Goal: Navigation & Orientation: Find specific page/section

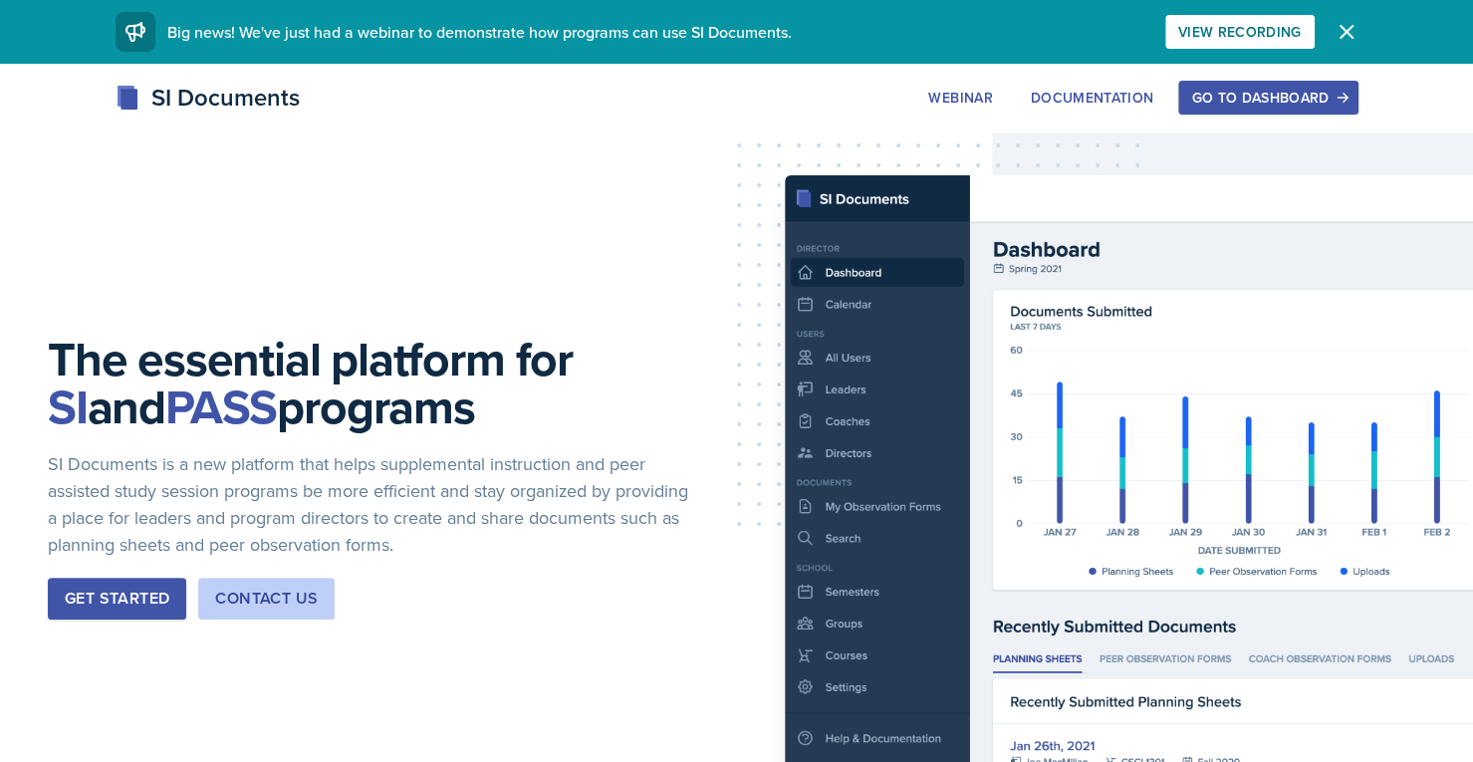
click at [1283, 95] on div "Go to Dashboard" at bounding box center [1267, 98] width 153 height 16
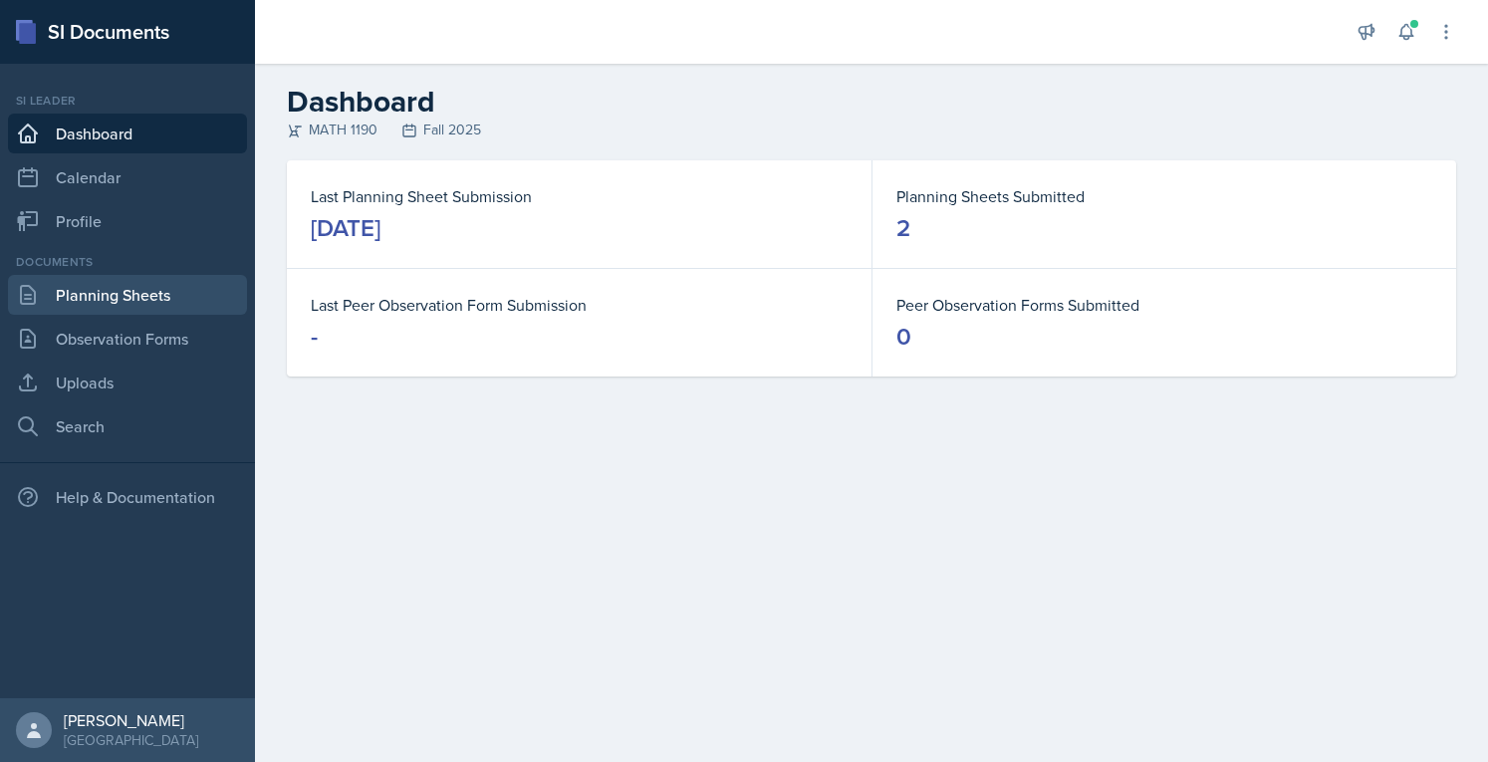
click at [146, 300] on link "Planning Sheets" at bounding box center [127, 295] width 239 height 40
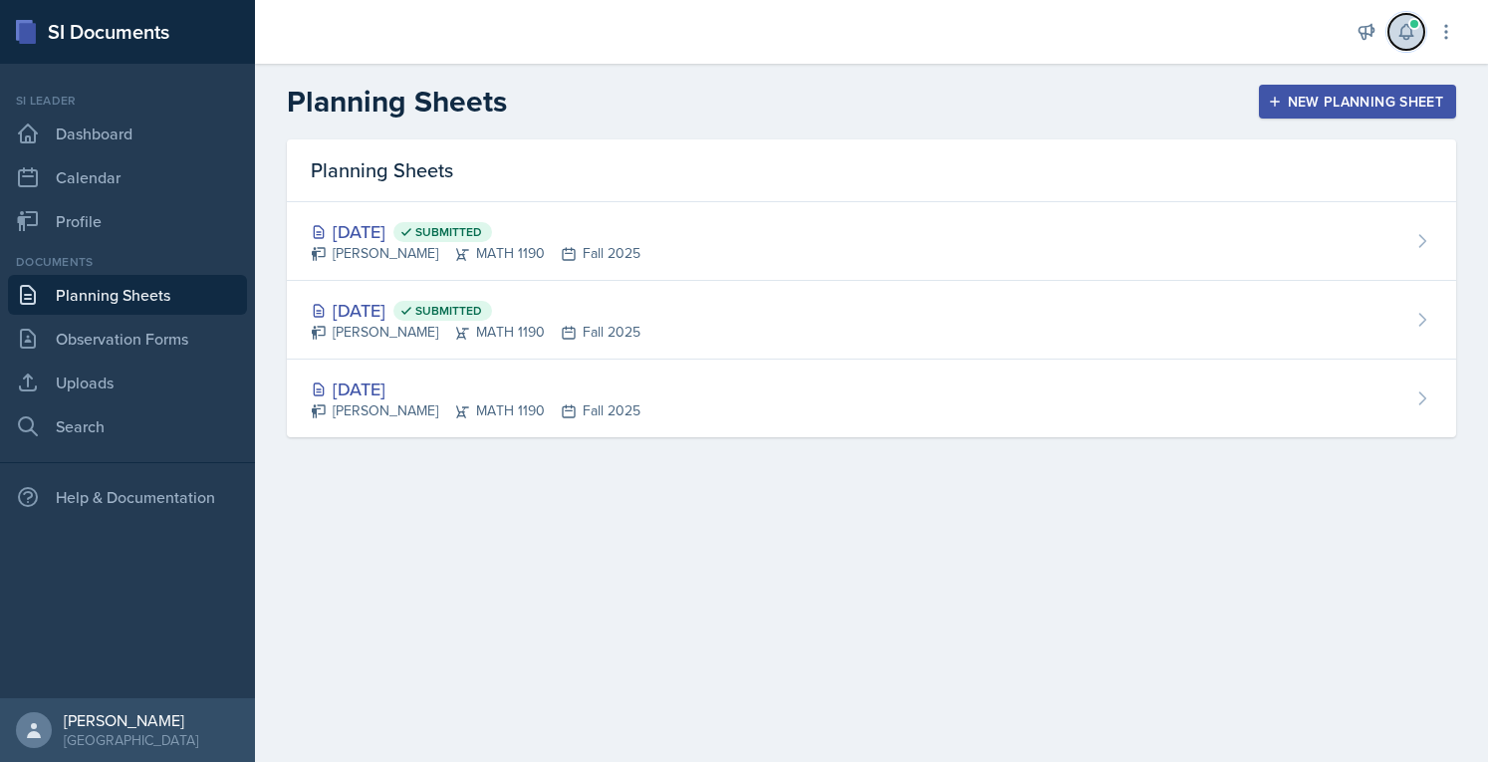
click at [1407, 33] on icon at bounding box center [1407, 32] width 20 height 20
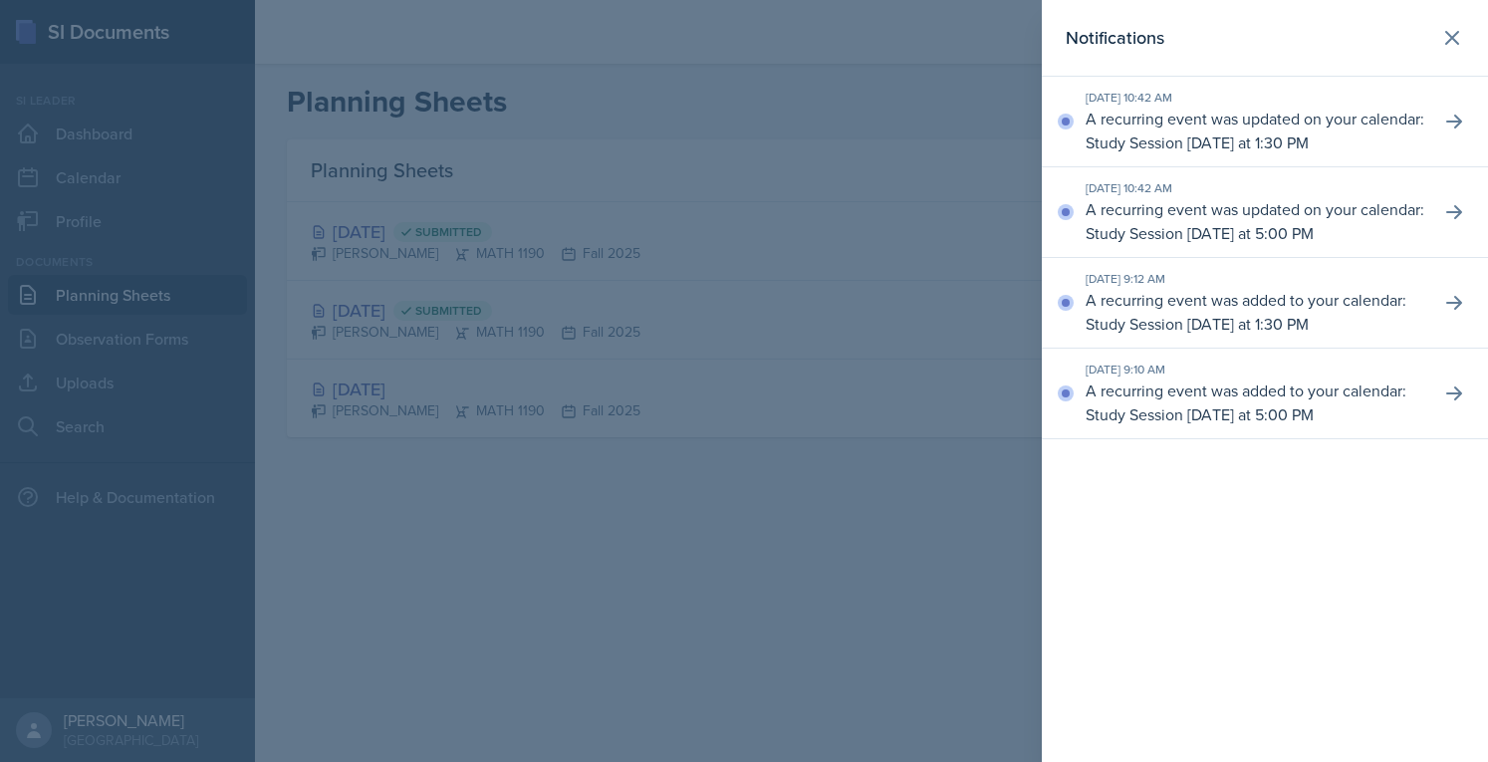
click at [984, 292] on div at bounding box center [744, 381] width 1488 height 762
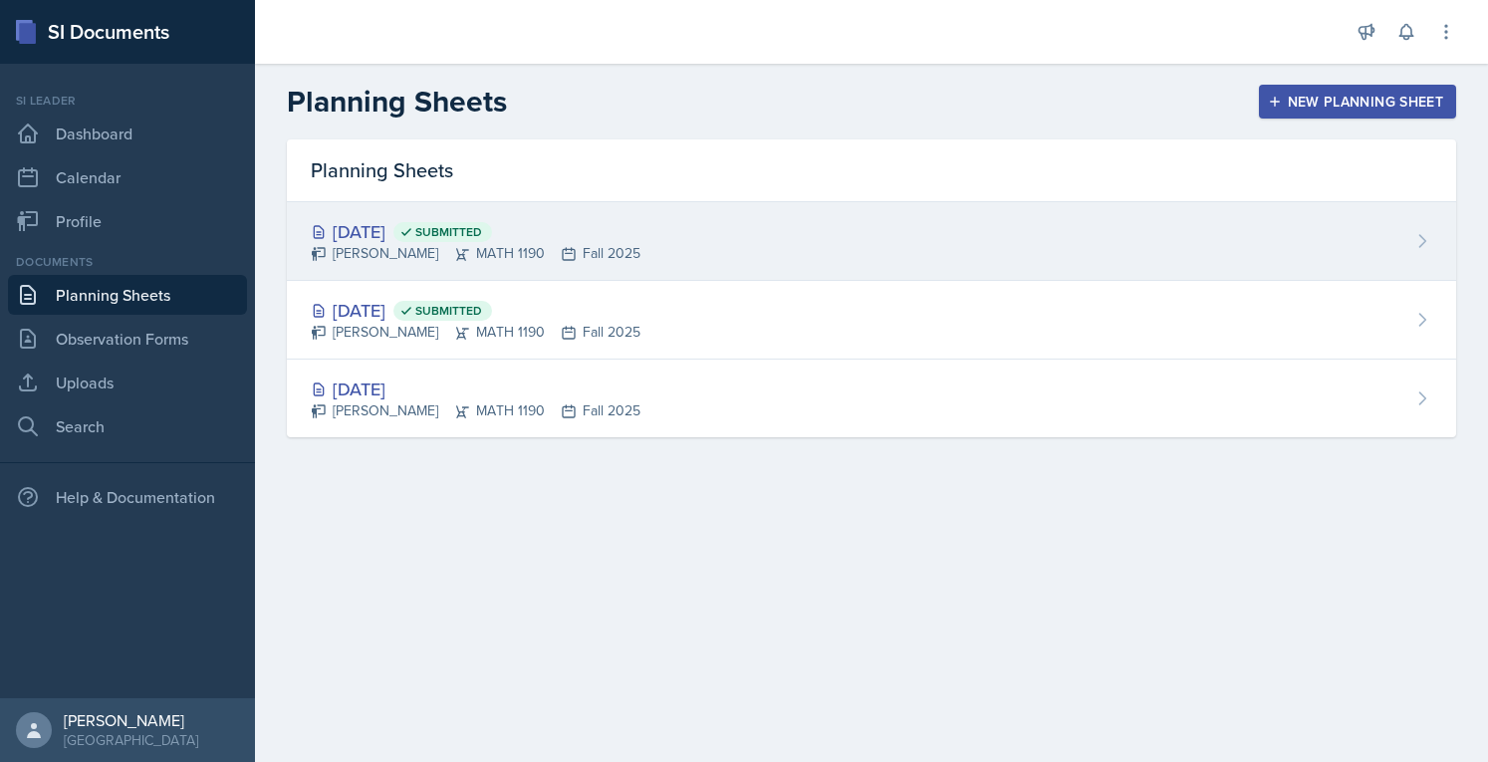
click at [1377, 232] on div "[DATE] Submitted [PERSON_NAME] MATH 1190 Fall 2025" at bounding box center [872, 241] width 1170 height 79
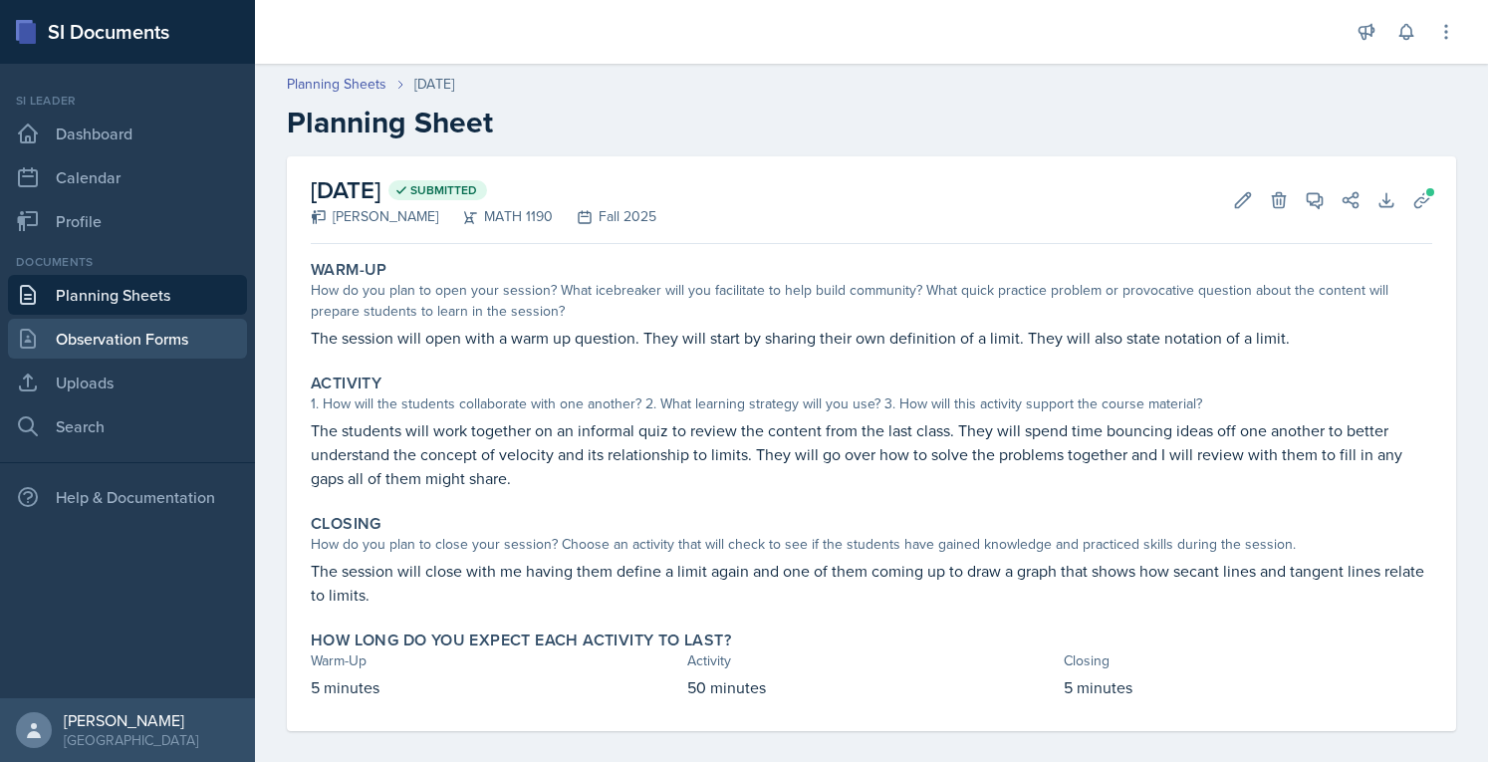
scroll to position [16, 0]
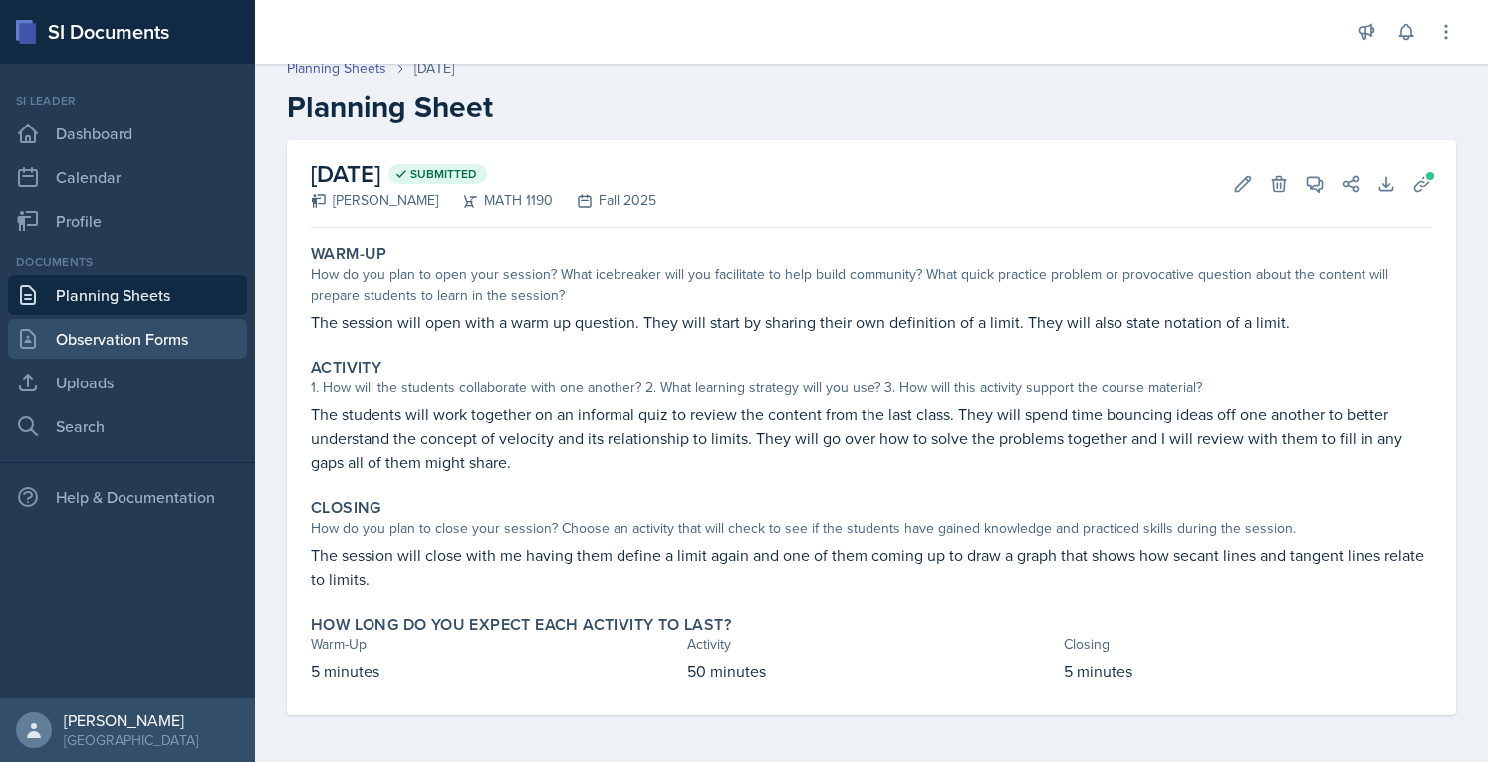
click at [104, 343] on link "Observation Forms" at bounding box center [127, 339] width 239 height 40
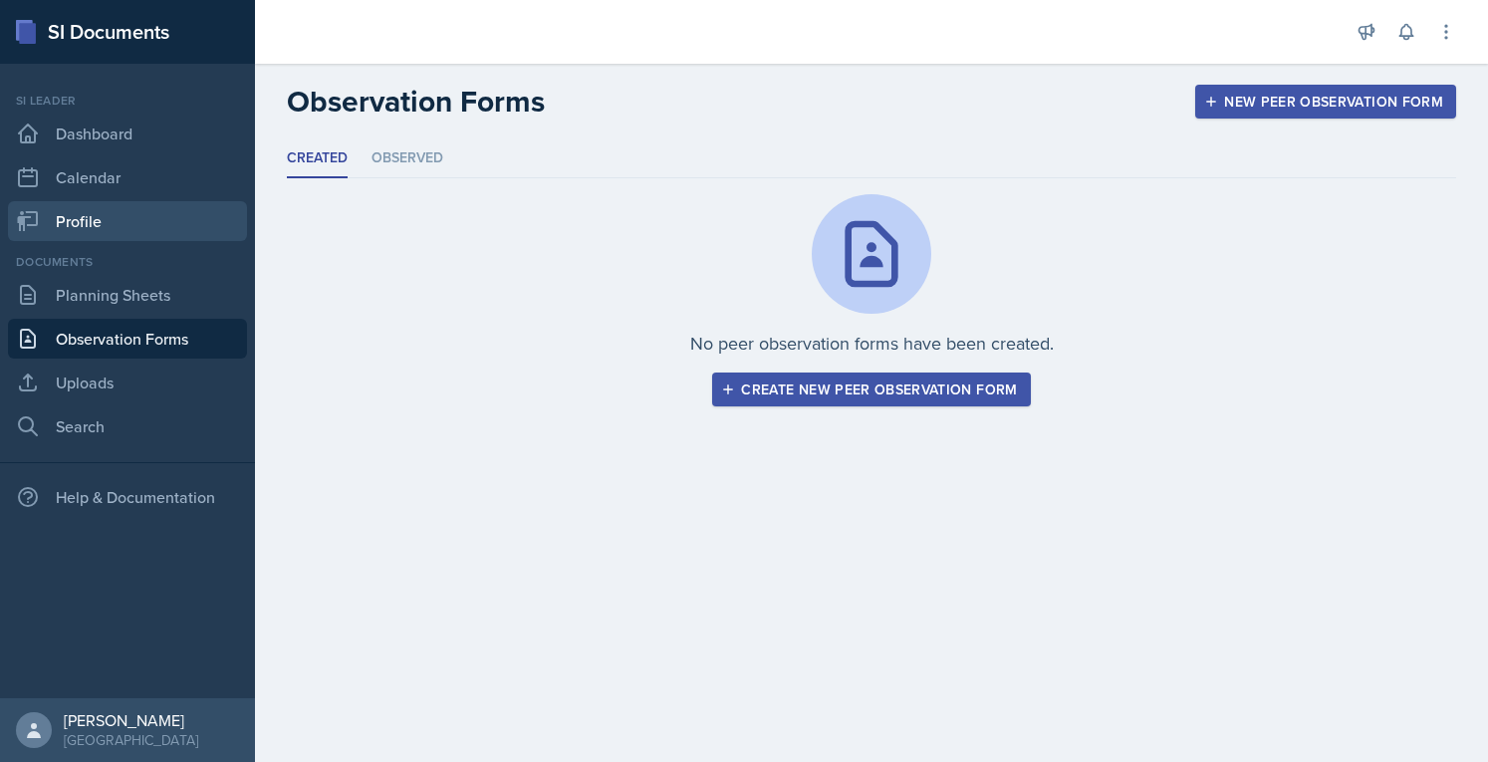
click at [118, 224] on link "Profile" at bounding box center [127, 221] width 239 height 40
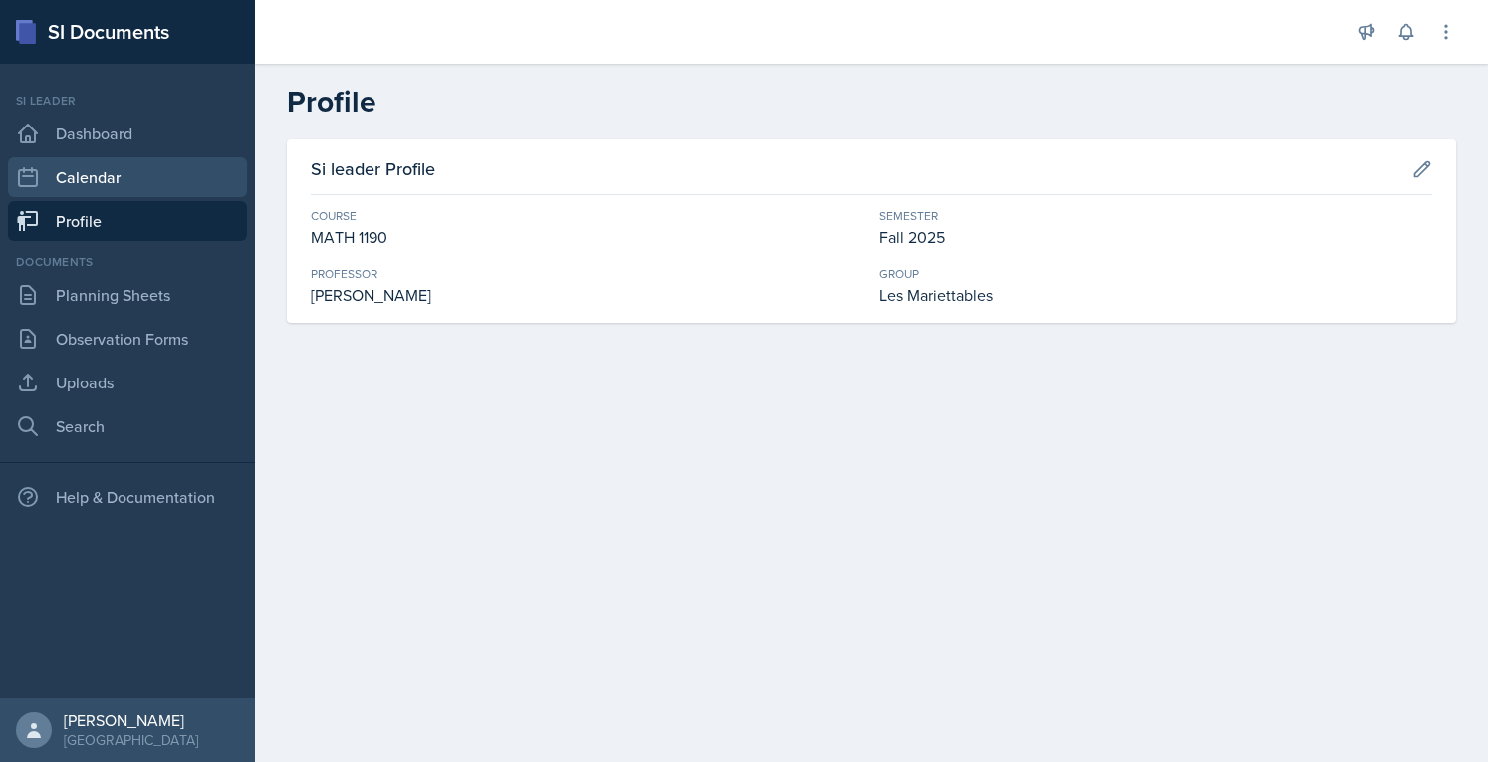
click at [148, 168] on link "Calendar" at bounding box center [127, 177] width 239 height 40
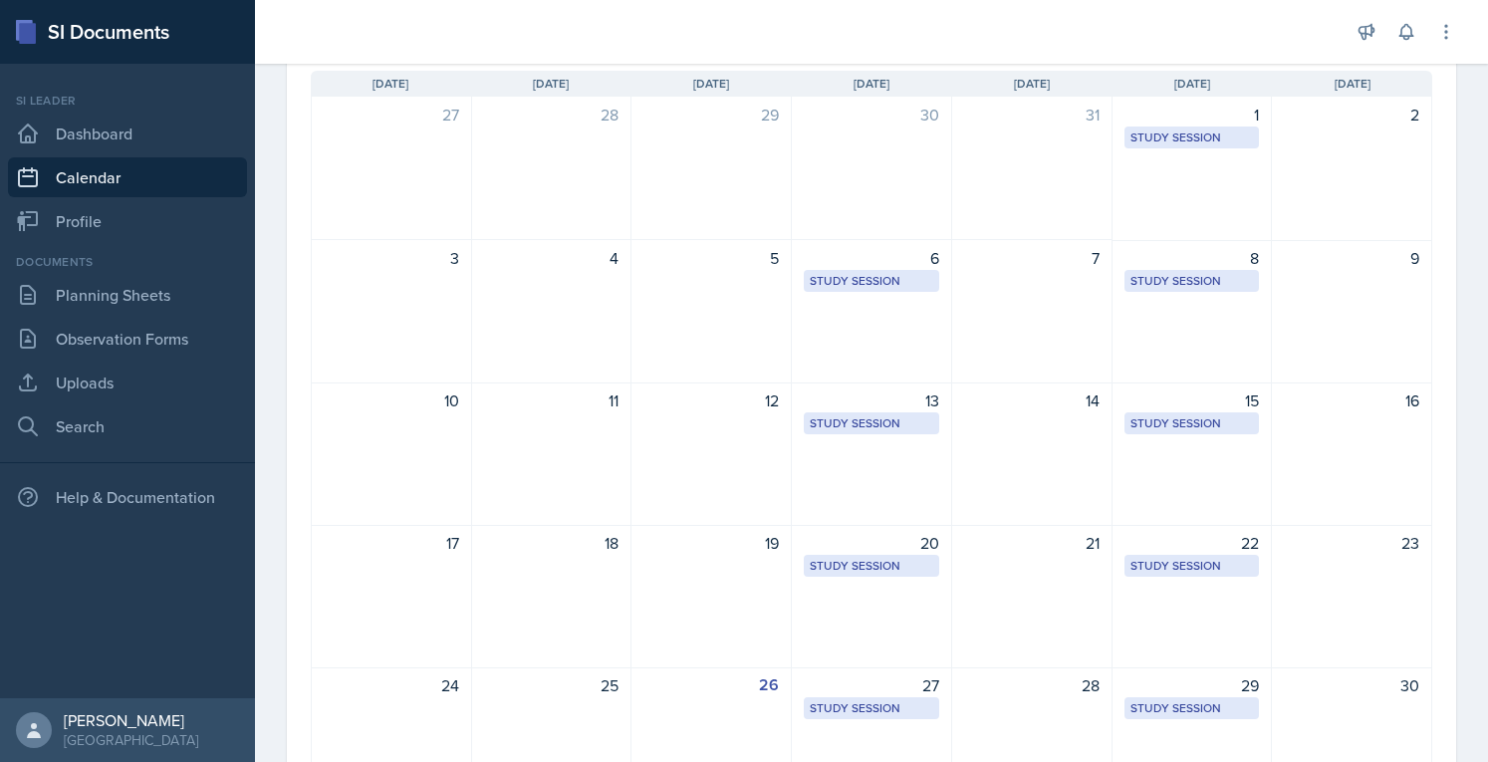
scroll to position [155, 0]
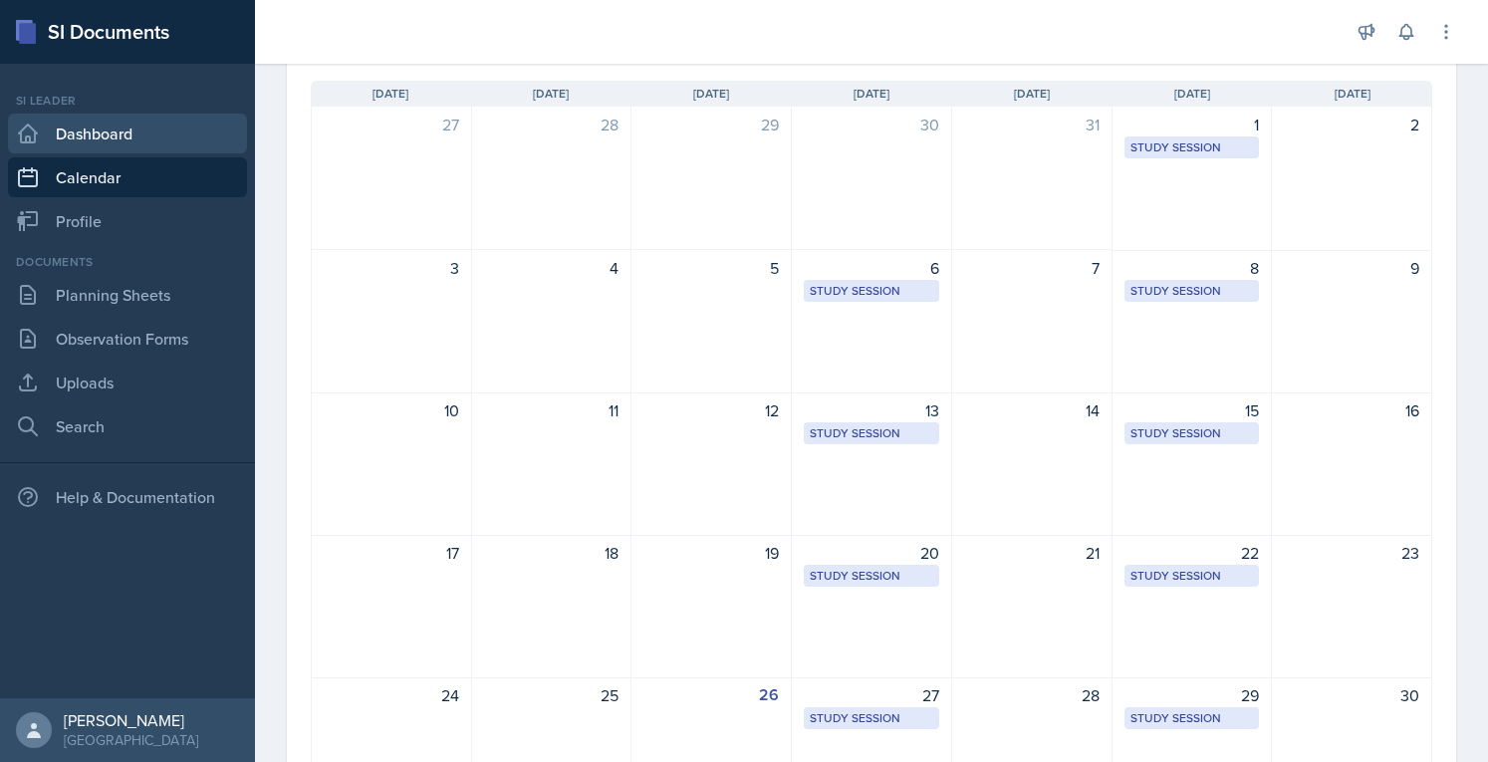
click at [107, 142] on link "Dashboard" at bounding box center [127, 134] width 239 height 40
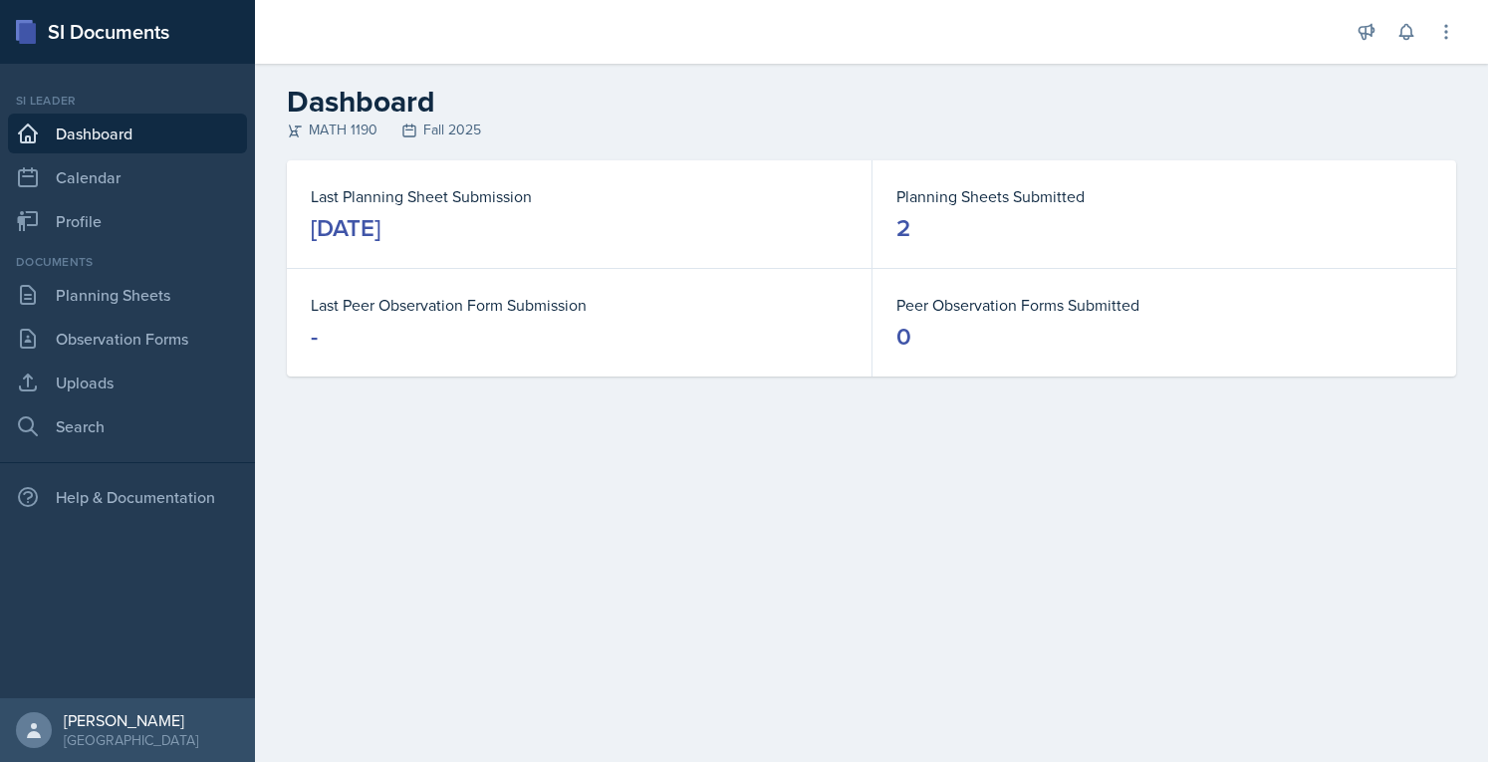
drag, startPoint x: 529, startPoint y: 200, endPoint x: 397, endPoint y: 220, distance: 133.0
click at [397, 220] on dl "Last Planning Sheet Submission [DATE]" at bounding box center [579, 214] width 537 height 60
click at [381, 220] on div "[DATE]" at bounding box center [346, 228] width 70 height 32
